Goal: Navigation & Orientation: Find specific page/section

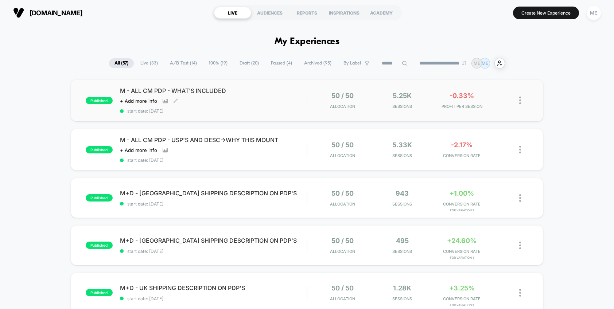
click at [267, 101] on div "M - ALL CM PDP - WHAT'S INCLUDED Click to view images Click to edit experience …" at bounding box center [213, 100] width 187 height 27
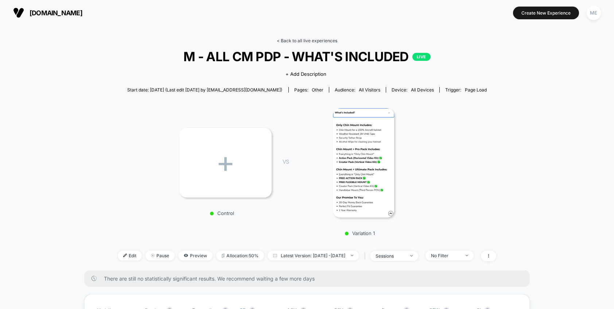
click at [294, 40] on link "< Back to all live experiences" at bounding box center [307, 40] width 61 height 5
